Goal: Task Accomplishment & Management: Manage account settings

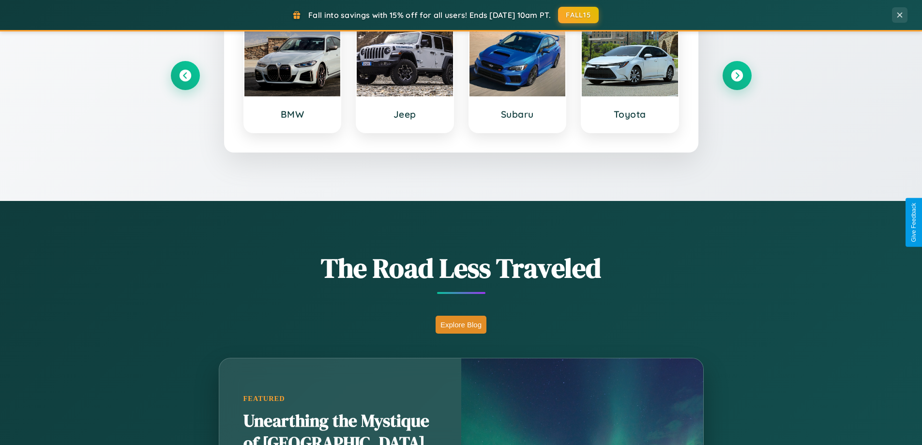
scroll to position [666, 0]
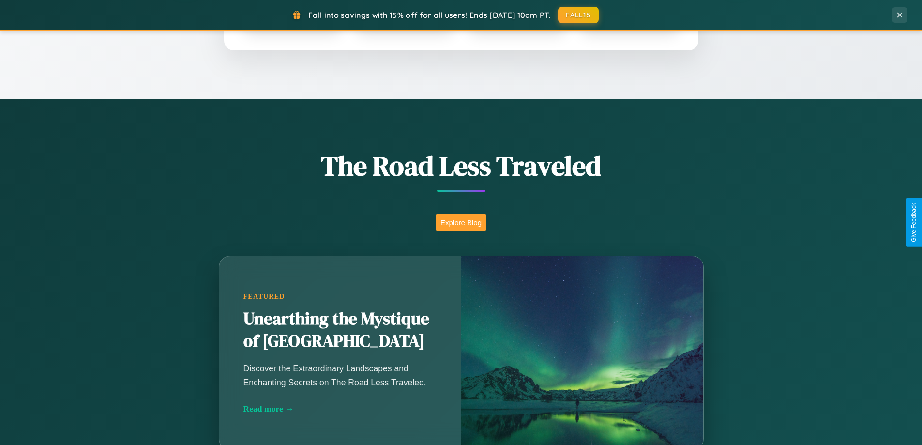
click at [461, 222] on button "Explore Blog" at bounding box center [461, 222] width 51 height 18
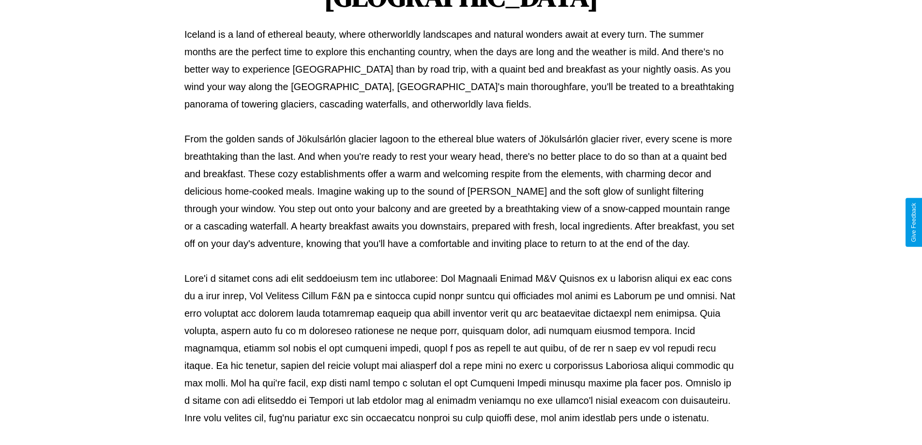
scroll to position [313, 0]
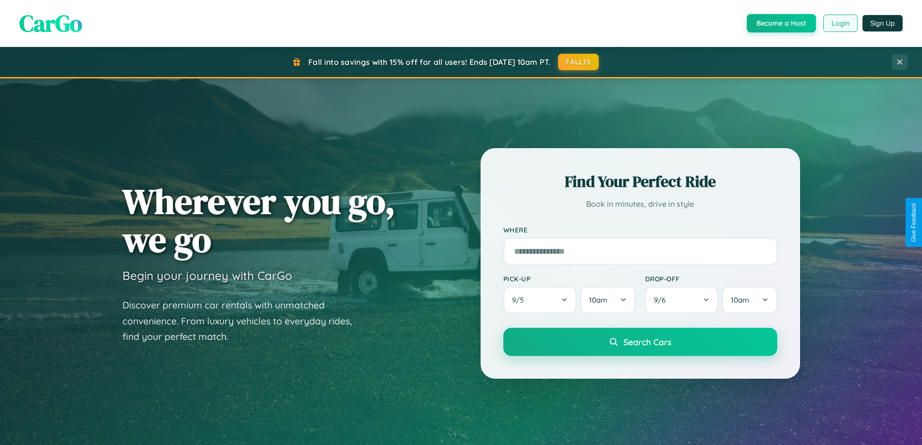
click at [840, 23] on button "Login" at bounding box center [840, 23] width 34 height 17
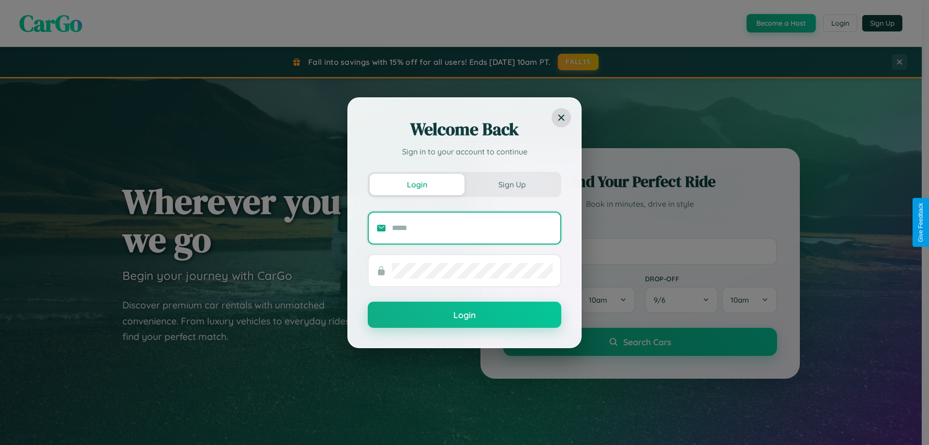
click at [472, 228] on input "text" at bounding box center [472, 227] width 161 height 15
type input "**********"
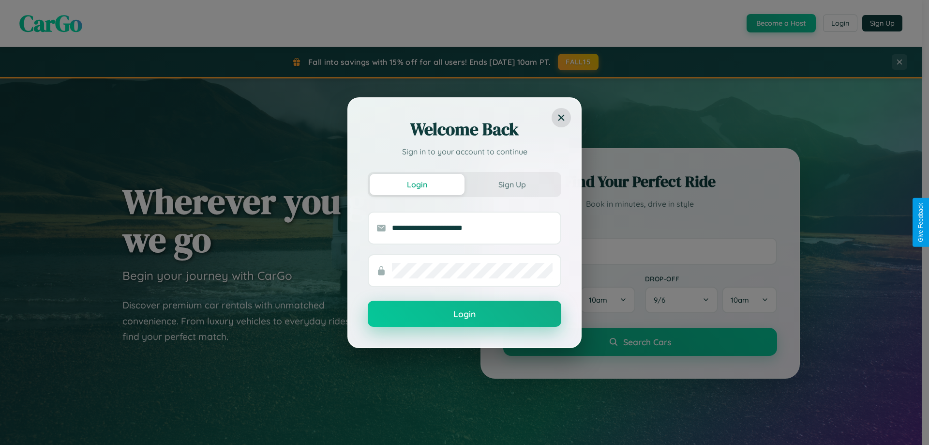
click at [465, 314] on button "Login" at bounding box center [465, 314] width 194 height 26
